Goal: Information Seeking & Learning: Learn about a topic

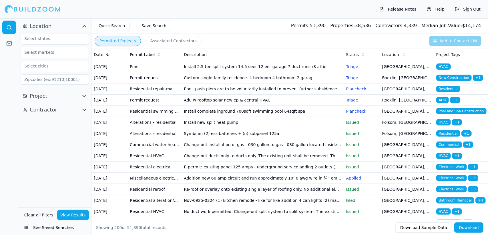
scroll to position [1580, 0]
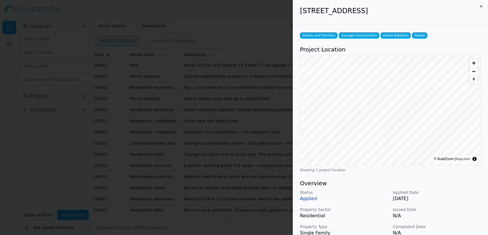
scroll to position [0, 0]
drag, startPoint x: 152, startPoint y: 177, endPoint x: 140, endPoint y: 170, distance: 14.0
click at [140, 170] on div at bounding box center [244, 117] width 488 height 235
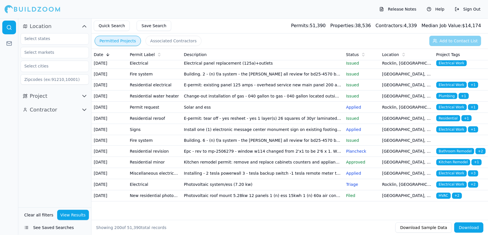
scroll to position [2160, 0]
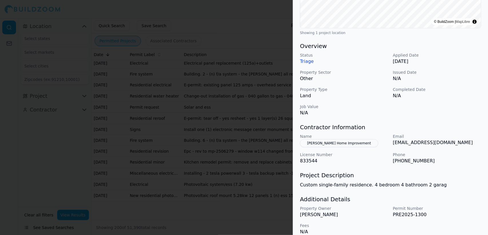
scroll to position [145, 0]
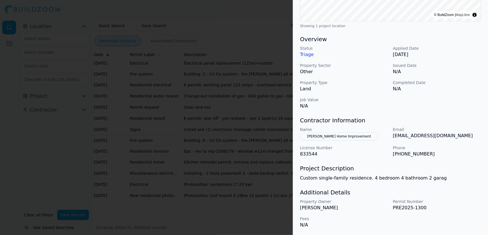
click at [344, 136] on button "[PERSON_NAME] Home Improvement" at bounding box center [339, 136] width 78 height 8
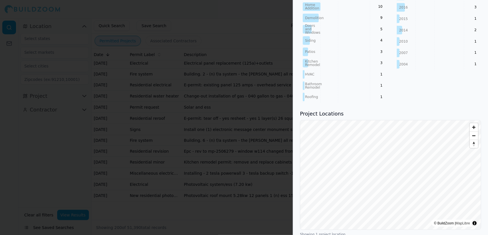
scroll to position [423, 0]
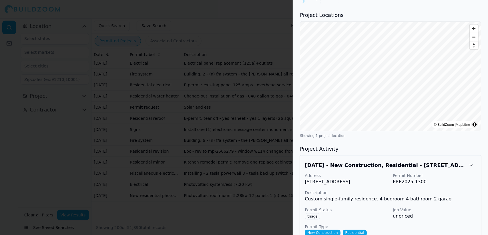
scroll to position [506, 0]
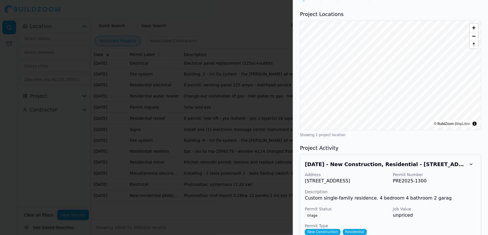
click at [470, 159] on button at bounding box center [471, 164] width 10 height 10
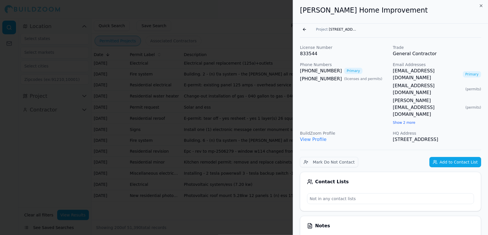
scroll to position [0, 0]
